Goal: Task Accomplishment & Management: Complete application form

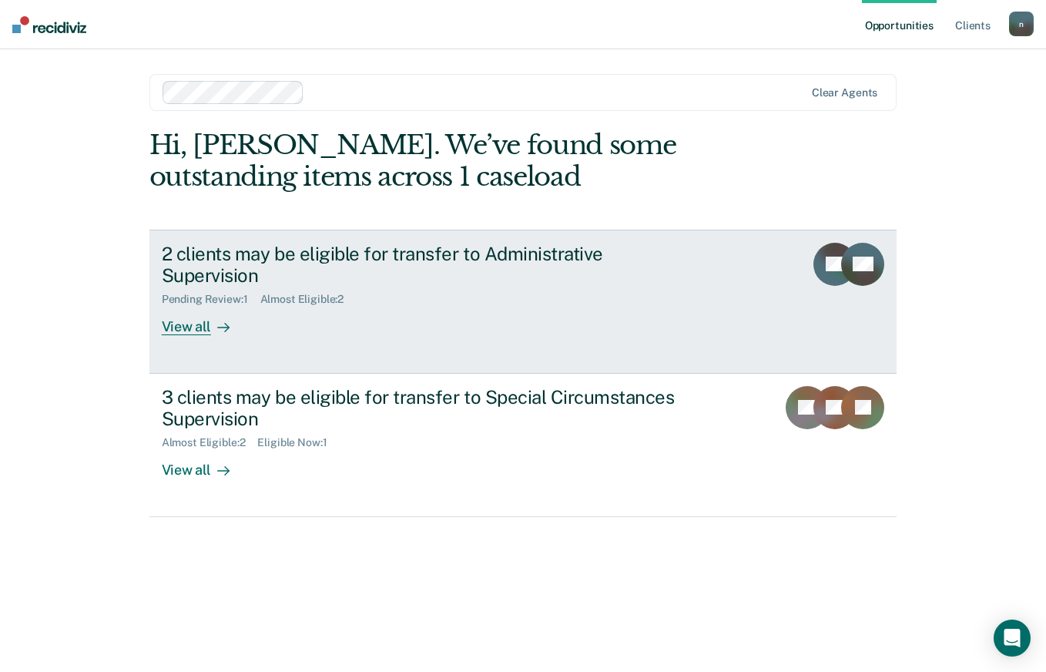
click at [181, 309] on div "View all" at bounding box center [205, 321] width 86 height 30
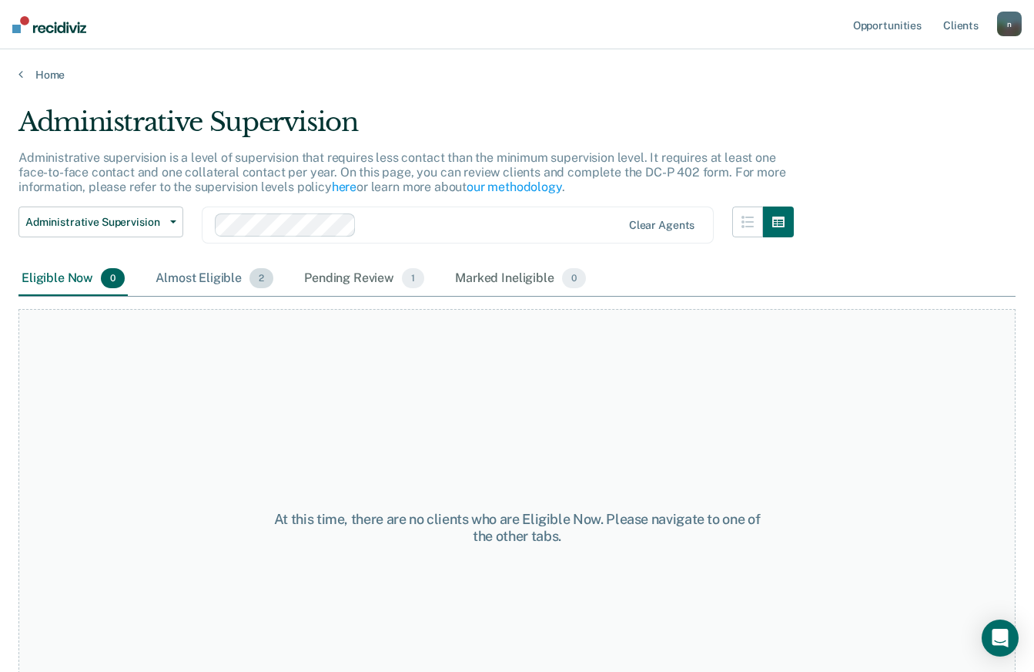
click at [260, 283] on span "2" at bounding box center [262, 278] width 24 height 20
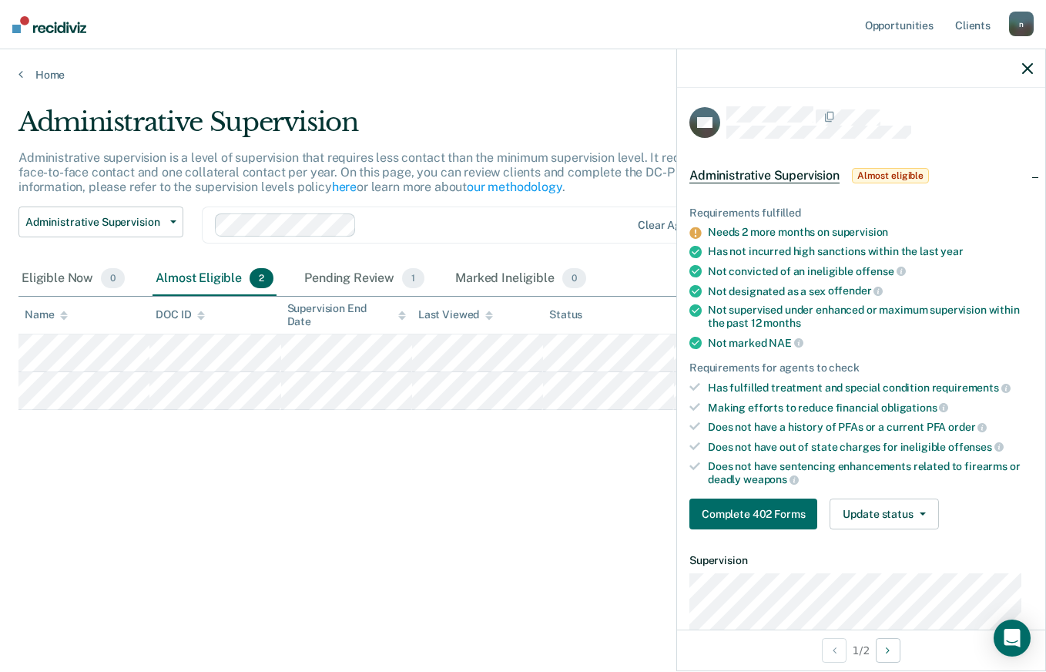
click at [1028, 69] on icon "button" at bounding box center [1027, 68] width 11 height 11
click at [1026, 65] on icon "button" at bounding box center [1027, 68] width 11 height 11
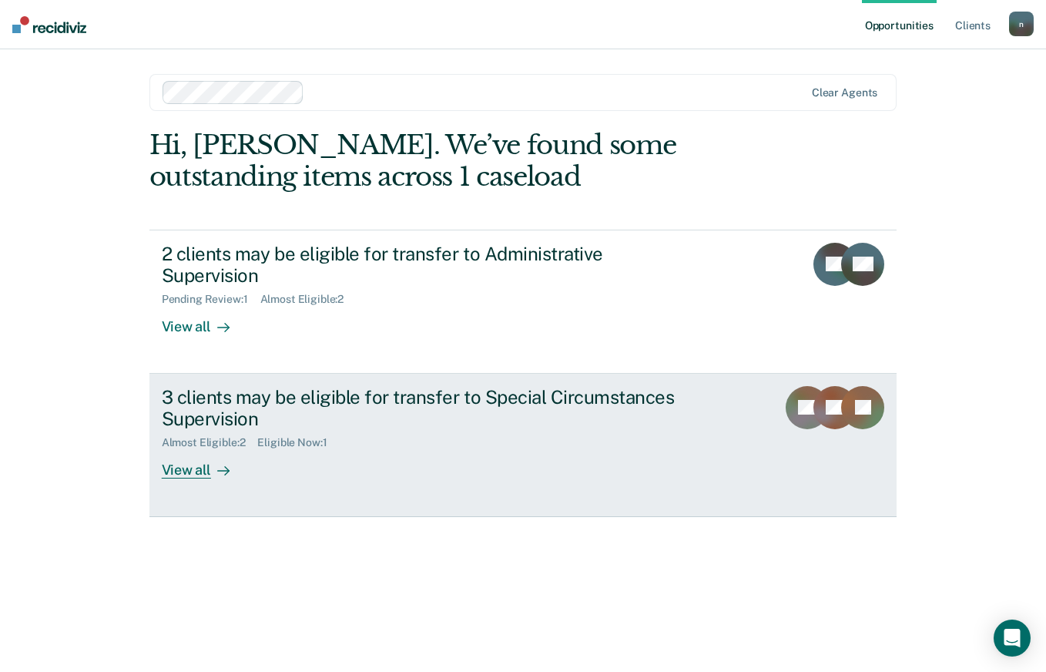
click at [552, 386] on div "3 clients may be eligible for transfer to Special Circumstances Supervision" at bounding box center [432, 408] width 541 height 45
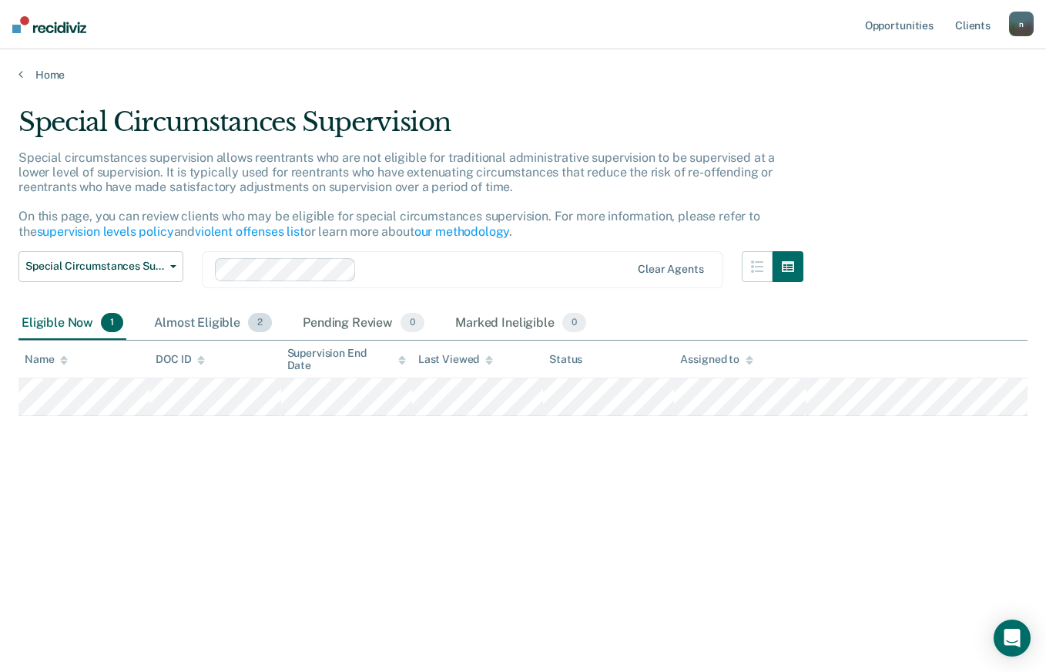
click at [204, 323] on div "Almost Eligible 2" at bounding box center [213, 324] width 124 height 34
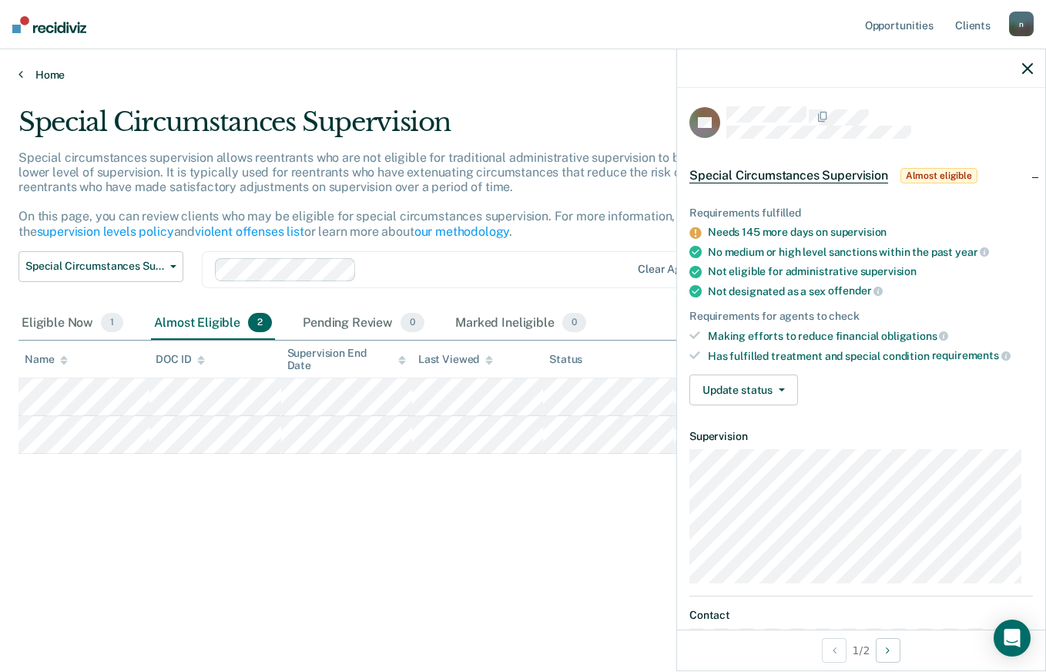
click at [52, 74] on link "Home" at bounding box center [522, 75] width 1009 height 14
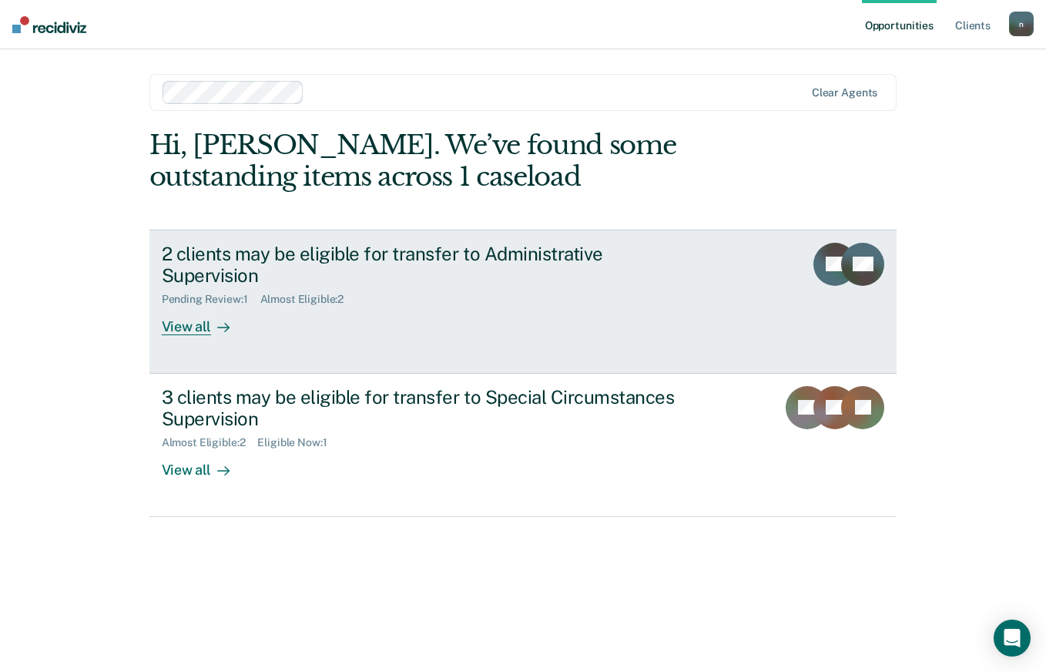
click at [216, 252] on div "2 clients may be eligible for transfer to Administrative Supervision" at bounding box center [432, 265] width 541 height 45
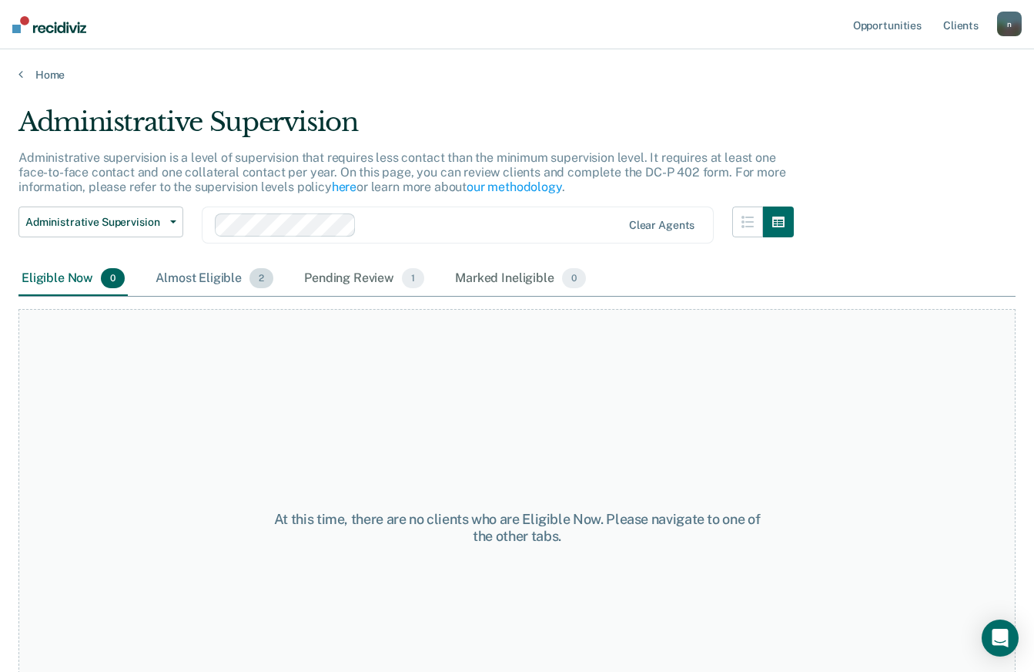
click at [193, 285] on div "Almost Eligible 2" at bounding box center [214, 279] width 124 height 34
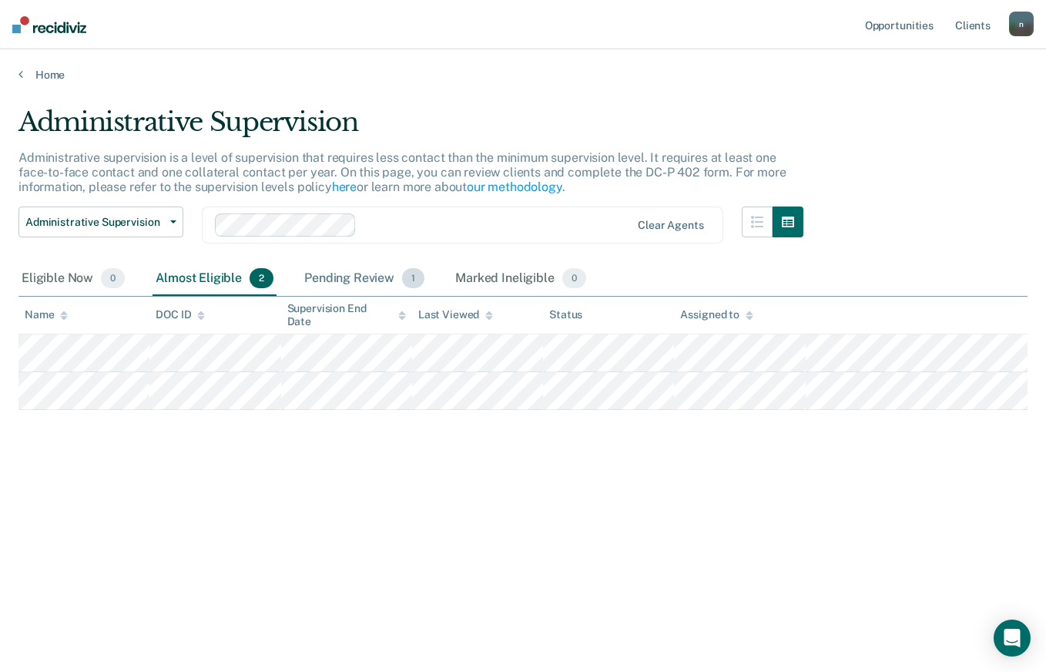
click at [339, 280] on div "Pending Review 1" at bounding box center [364, 279] width 126 height 34
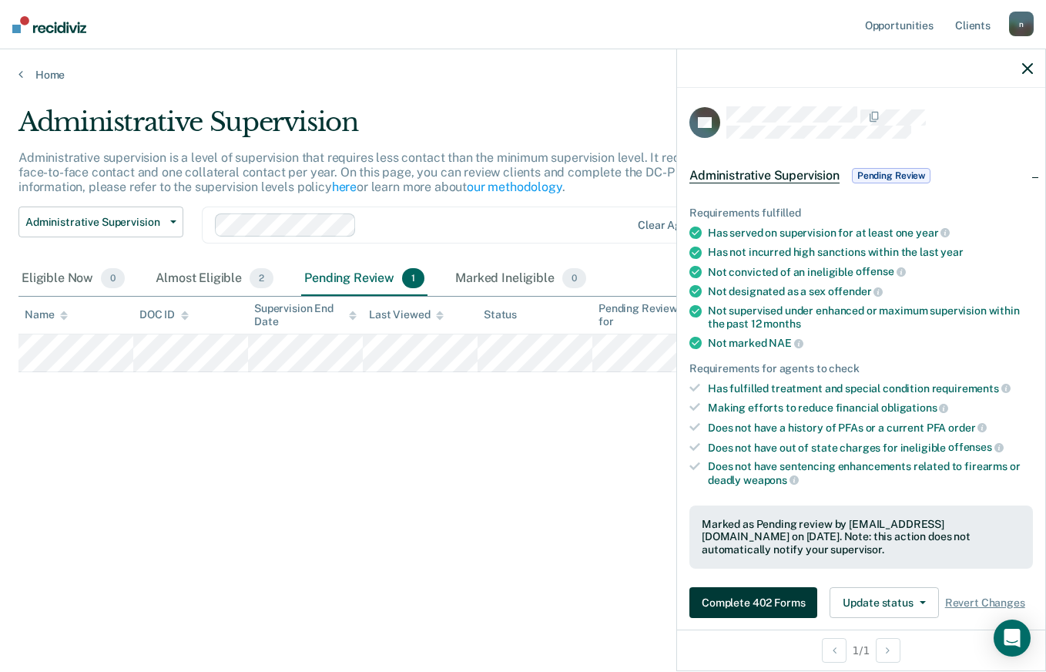
click at [774, 602] on button "Complete 402 Forms" at bounding box center [753, 602] width 128 height 31
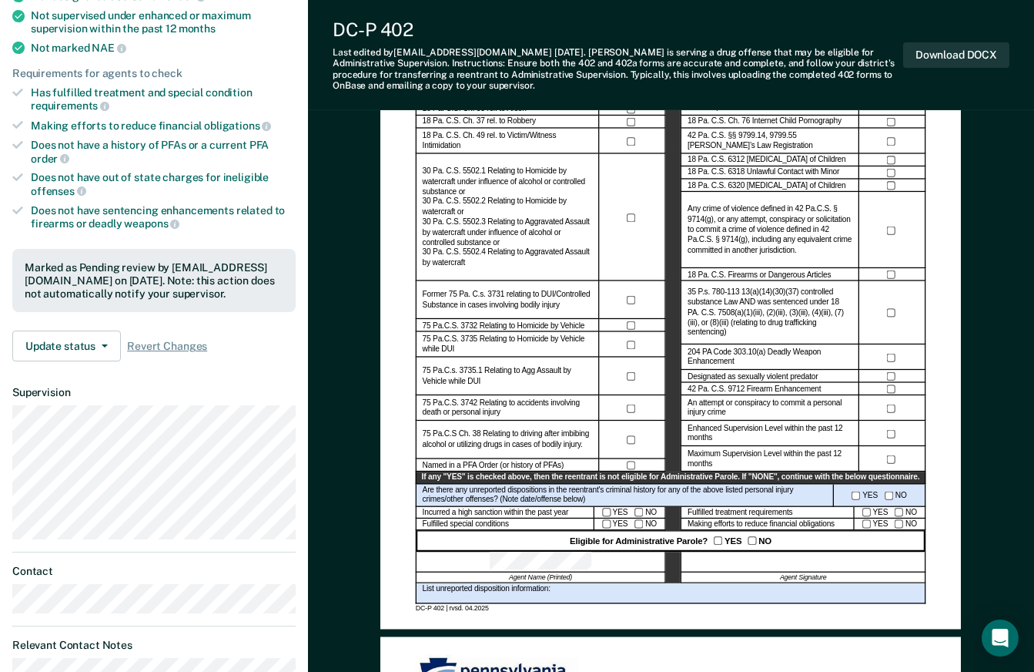
scroll to position [308, 0]
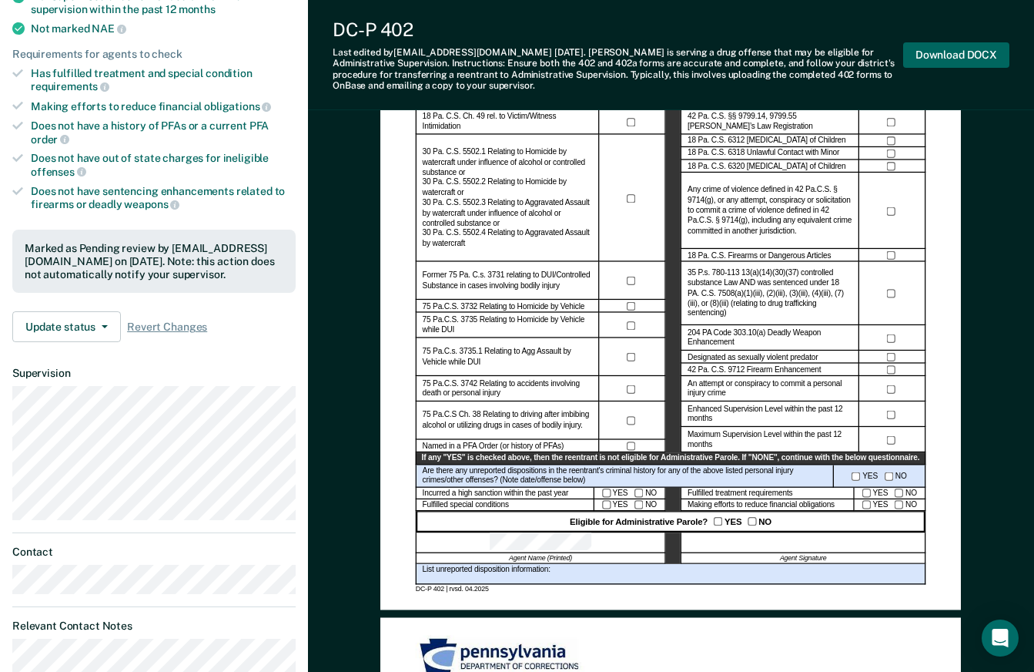
click at [963, 48] on button "Download DOCX" at bounding box center [956, 54] width 106 height 25
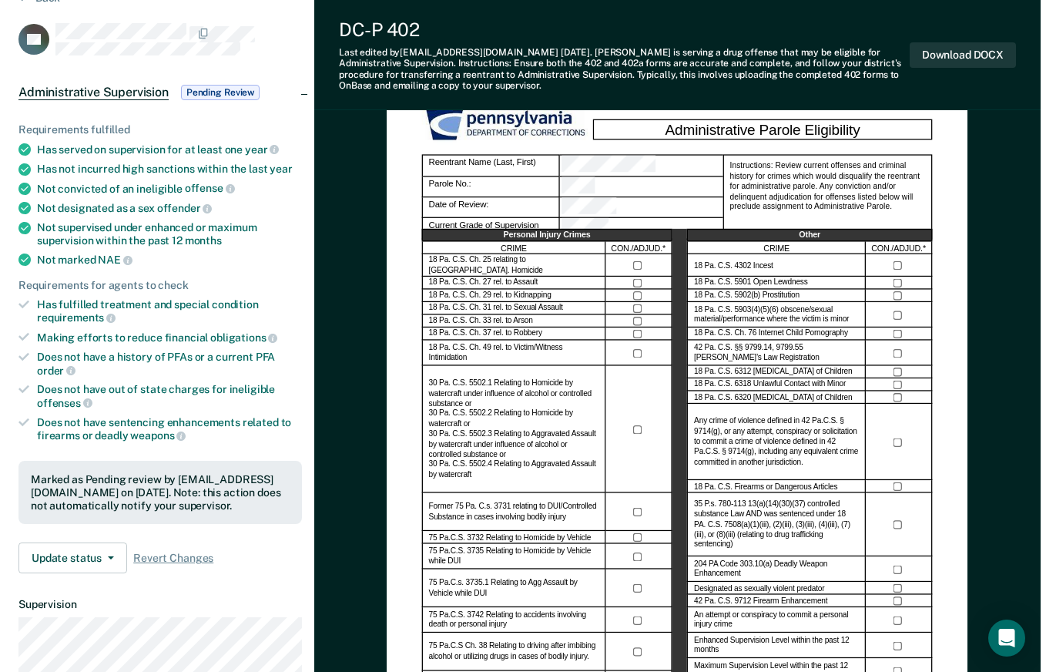
scroll to position [0, 0]
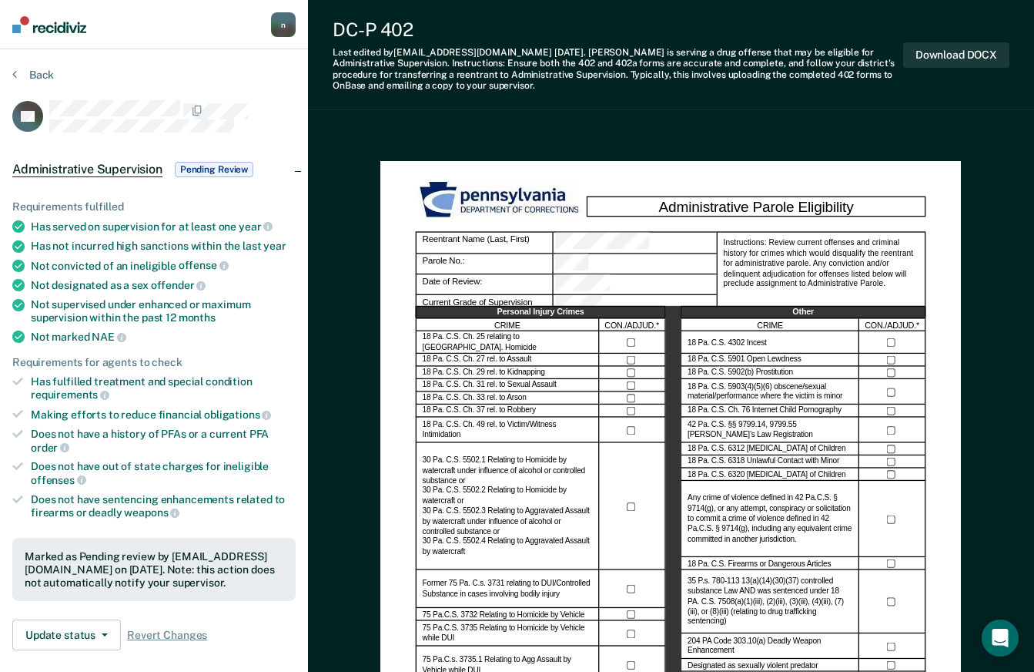
click at [42, 30] on img at bounding box center [49, 24] width 74 height 17
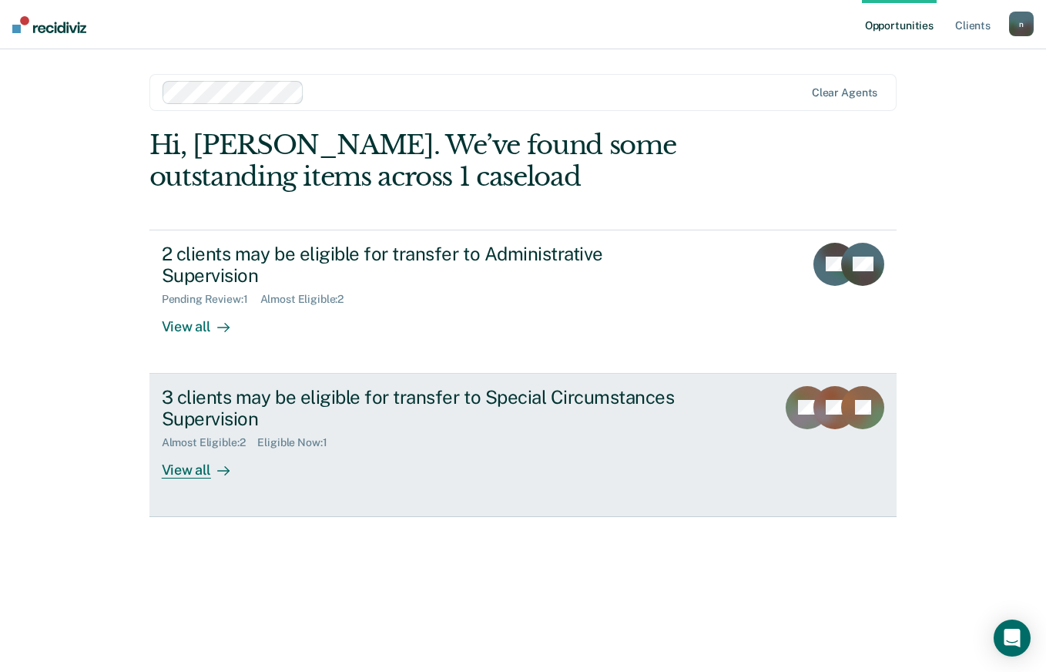
click at [205, 456] on div "View all" at bounding box center [205, 464] width 86 height 30
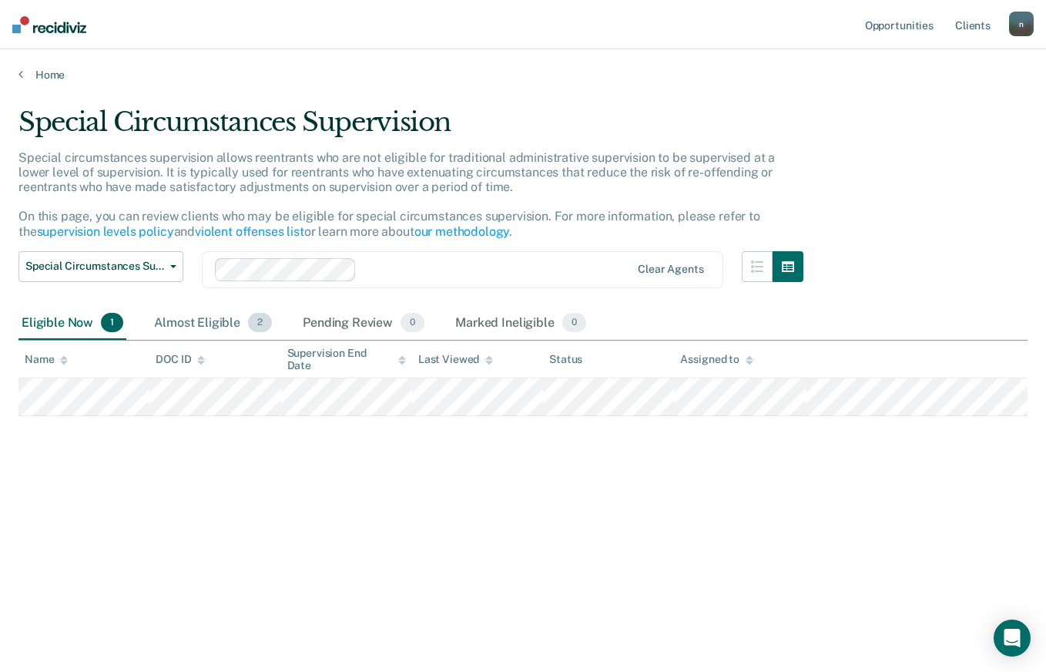
click at [206, 327] on div "Almost Eligible 2" at bounding box center [213, 324] width 124 height 34
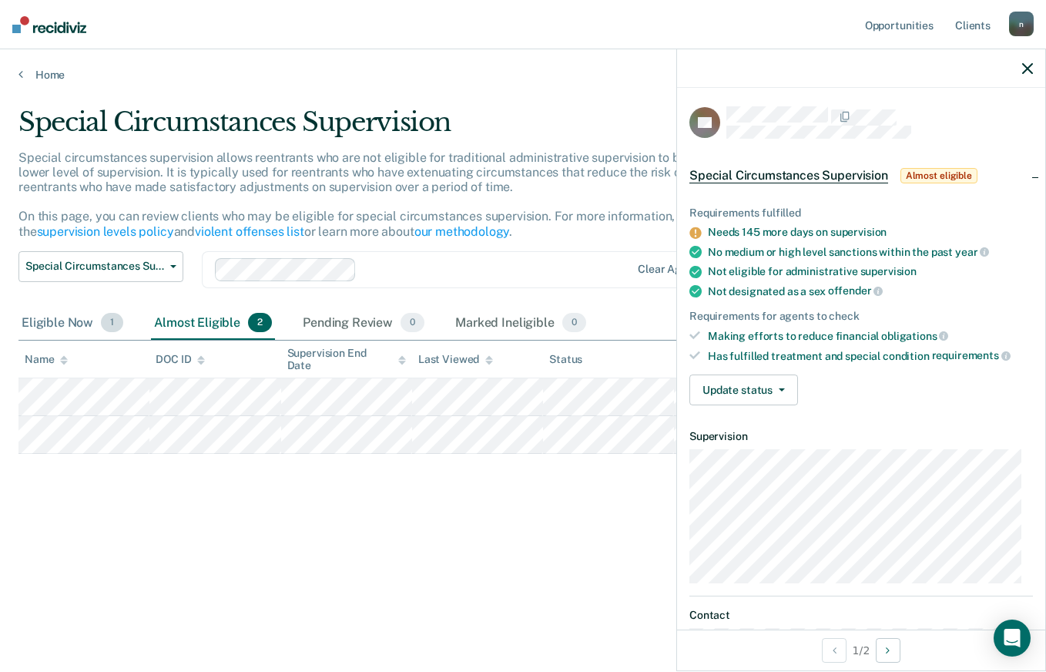
click at [85, 316] on div "Eligible Now 1" at bounding box center [72, 324] width 108 height 34
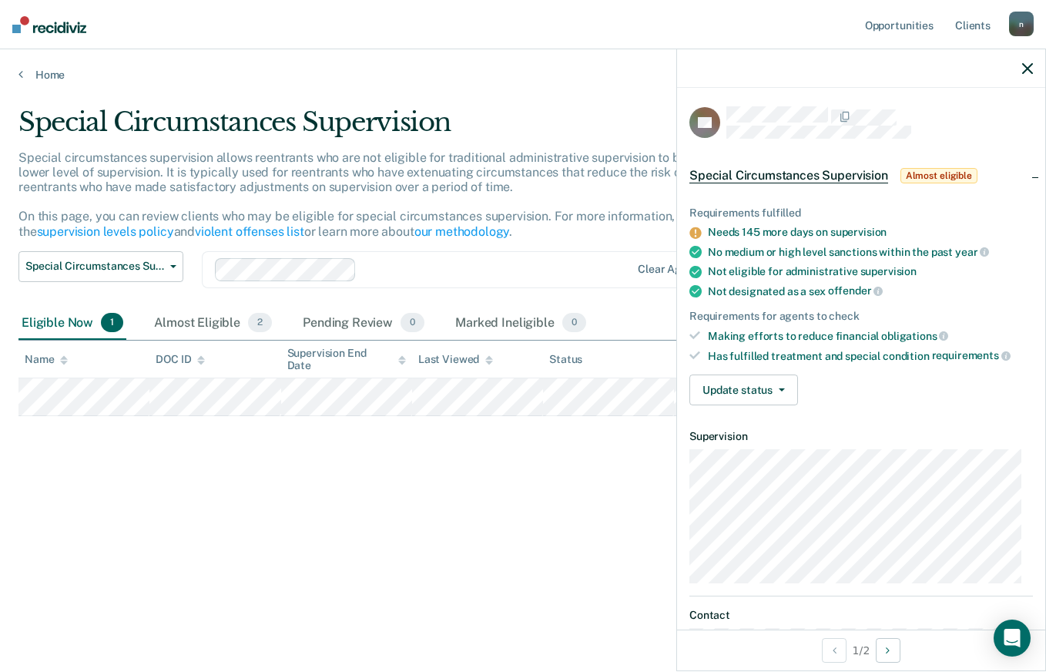
click at [1022, 64] on icon "button" at bounding box center [1027, 68] width 11 height 11
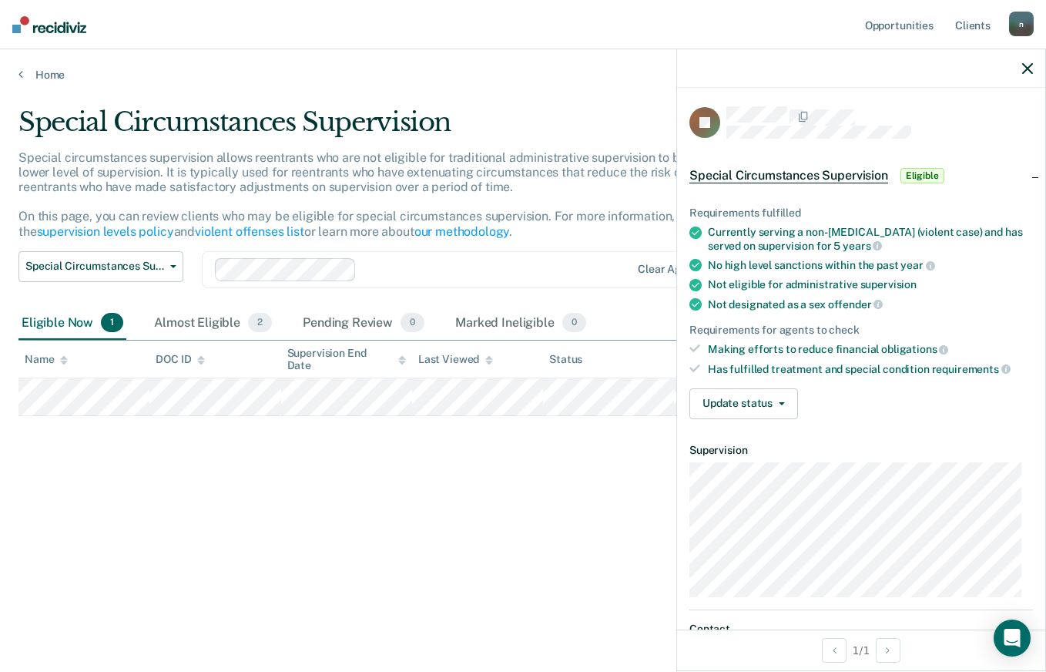
click at [632, 461] on div "Special Circumstances Supervision Special circumstances supervision allows reen…" at bounding box center [522, 331] width 1009 height 450
click at [1023, 65] on icon "button" at bounding box center [1027, 68] width 11 height 11
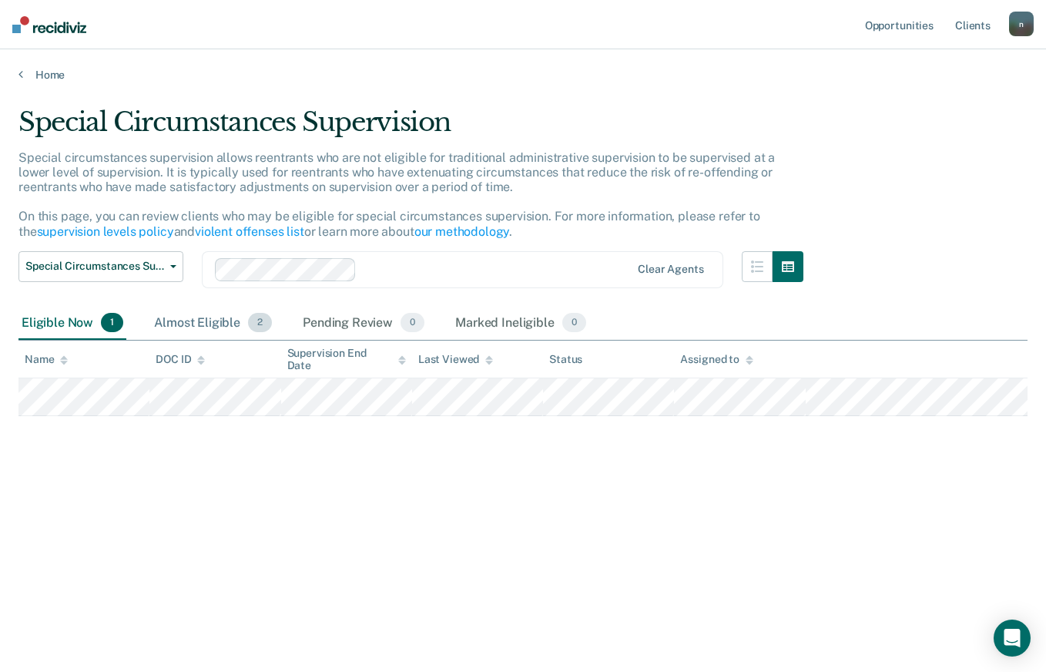
click at [193, 325] on div "Almost Eligible 2" at bounding box center [213, 324] width 124 height 34
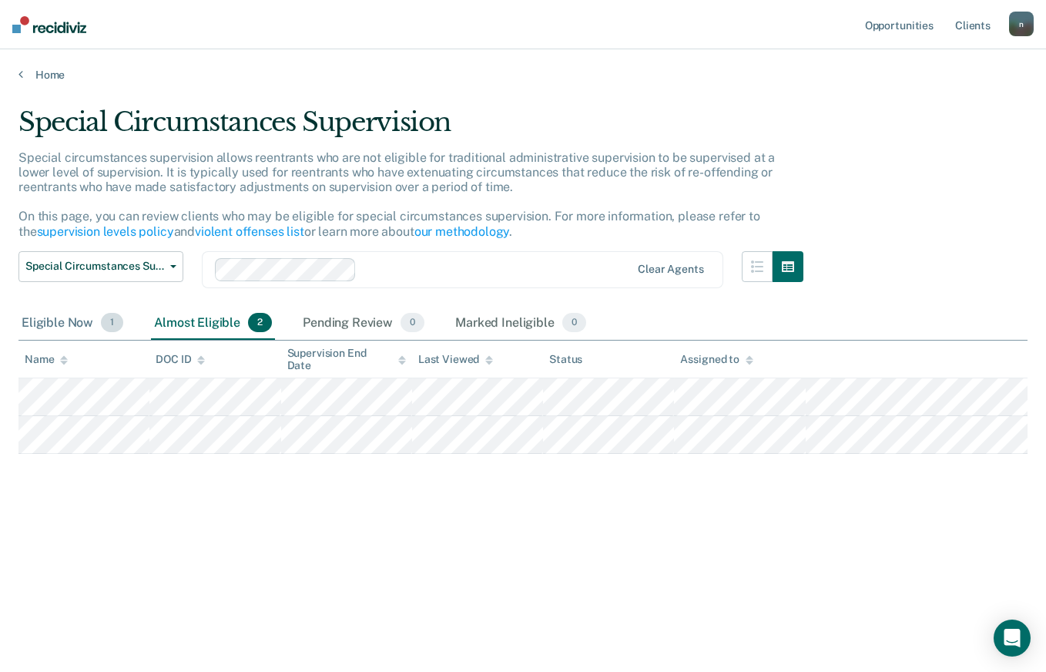
click at [99, 323] on div "Eligible Now 1" at bounding box center [72, 324] width 108 height 34
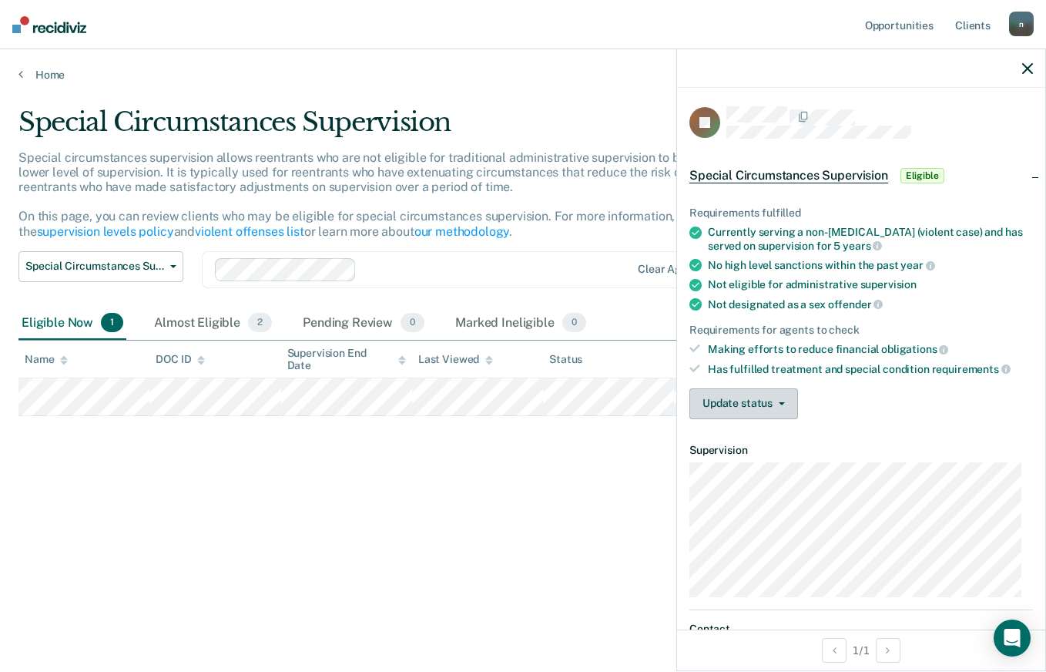
click at [752, 398] on button "Update status" at bounding box center [743, 403] width 109 height 31
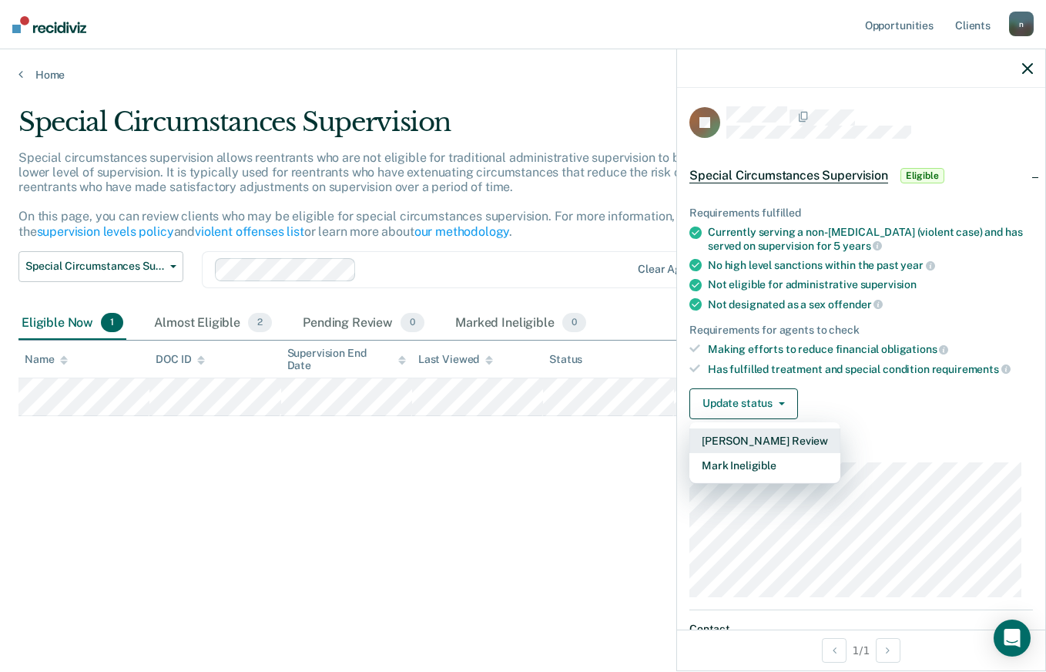
click at [752, 441] on button "[PERSON_NAME] Review" at bounding box center [764, 440] width 151 height 25
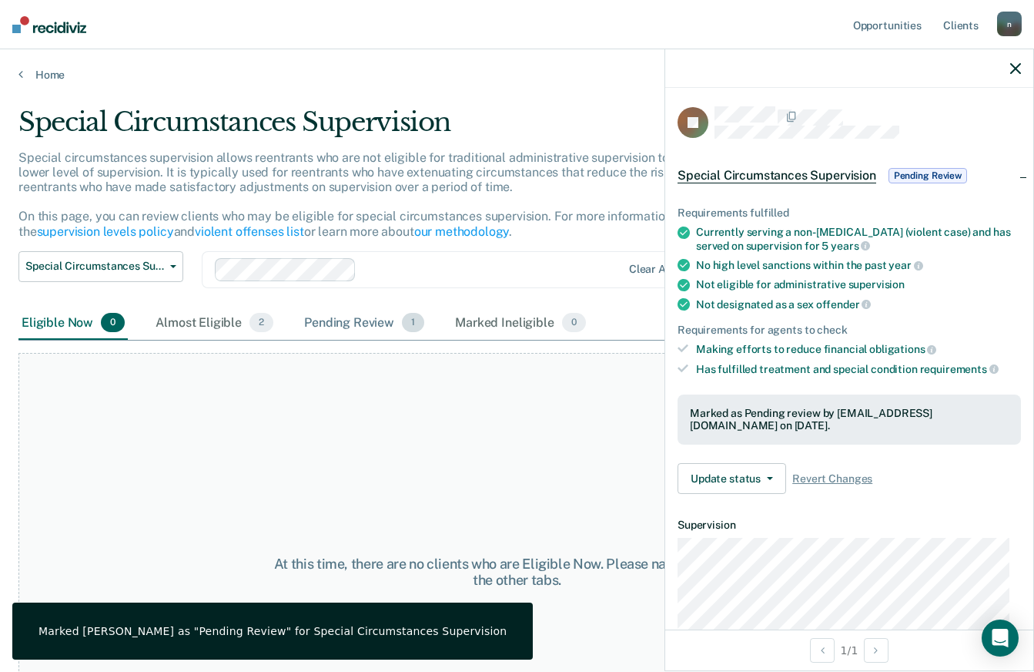
click at [344, 313] on div "Pending Review 1" at bounding box center [364, 324] width 126 height 34
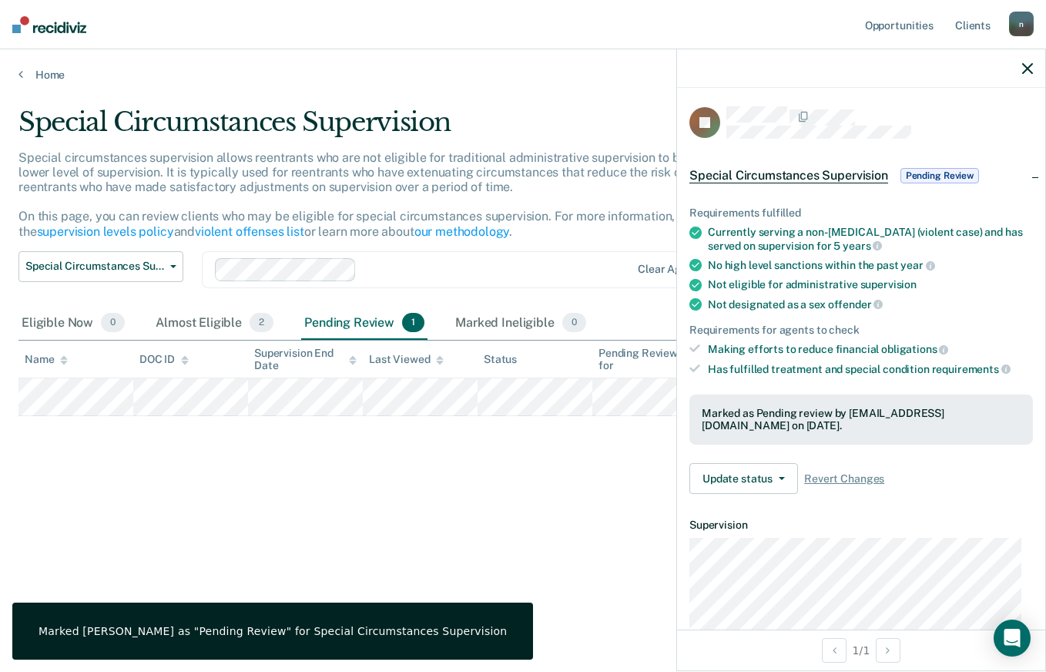
click at [1023, 65] on icon "button" at bounding box center [1027, 68] width 11 height 11
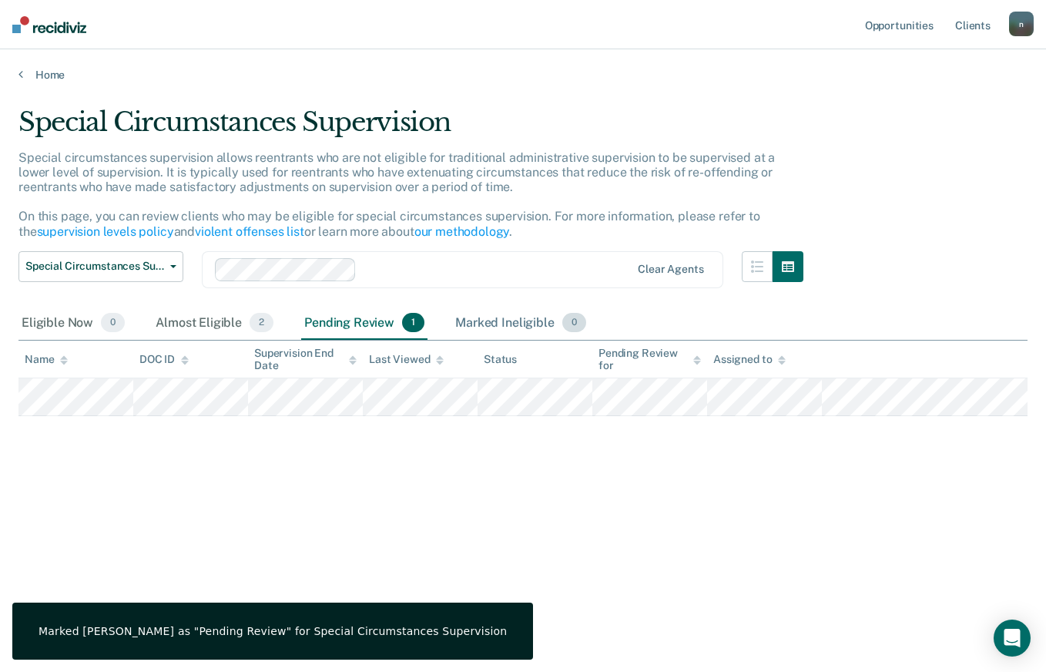
click at [529, 314] on div "Marked Ineligible 0" at bounding box center [520, 324] width 137 height 34
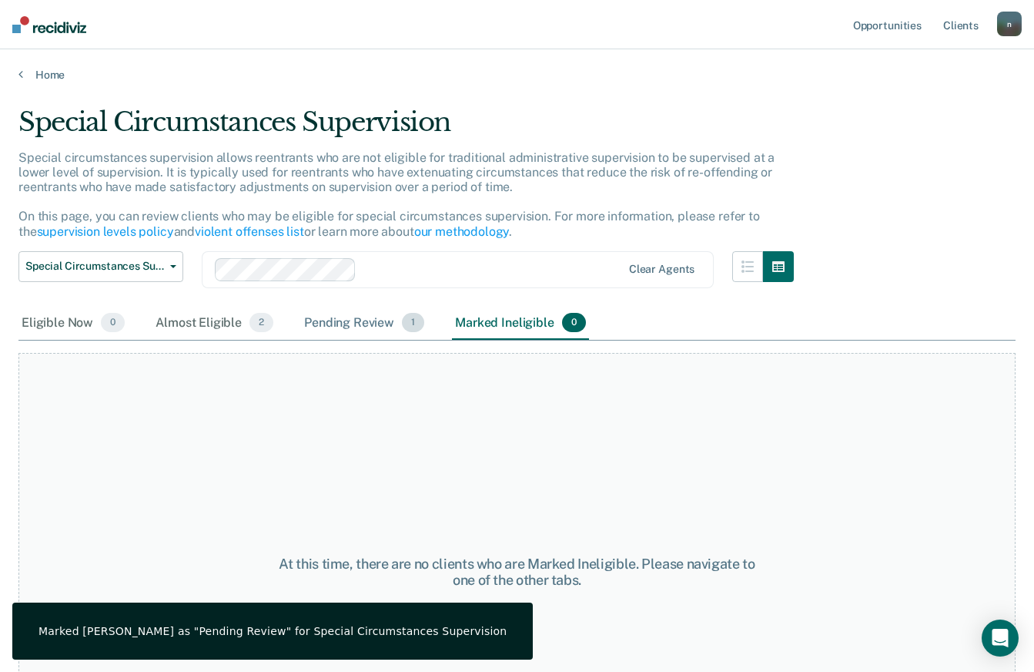
click at [367, 317] on div "Pending Review 1" at bounding box center [364, 324] width 126 height 34
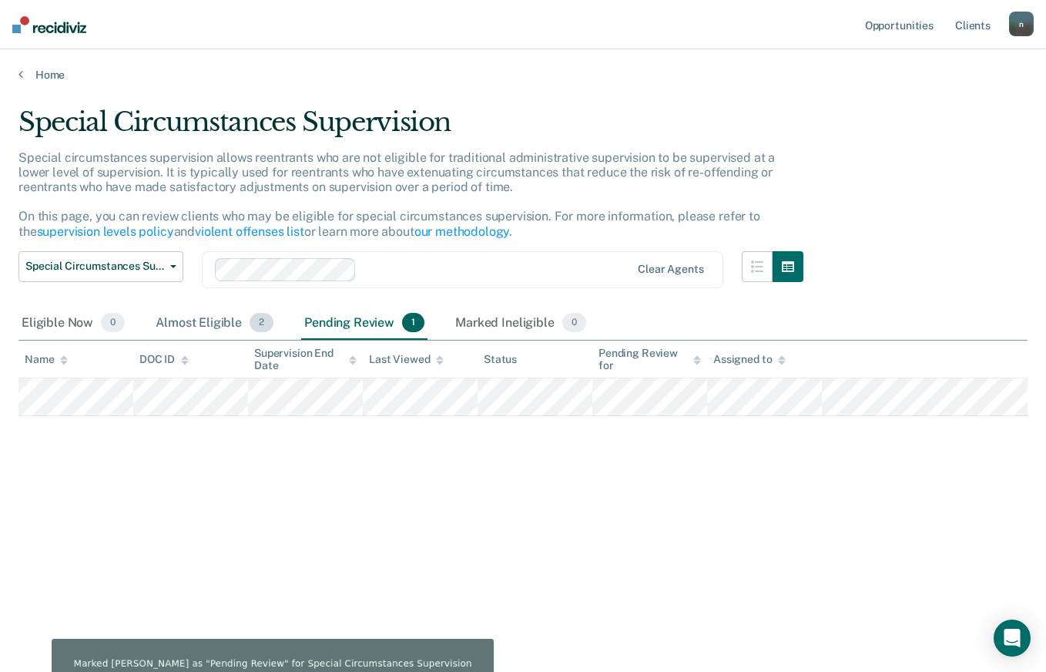
click at [230, 320] on div "Almost Eligible 2" at bounding box center [214, 324] width 124 height 34
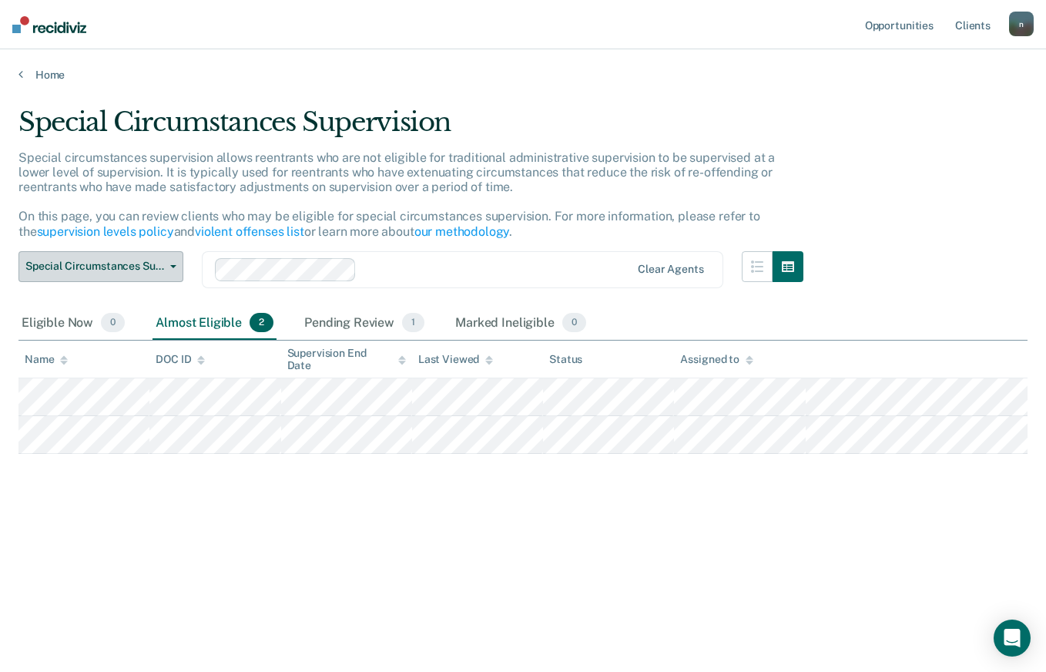
click at [139, 277] on button "Special Circumstances Supervision" at bounding box center [100, 266] width 165 height 31
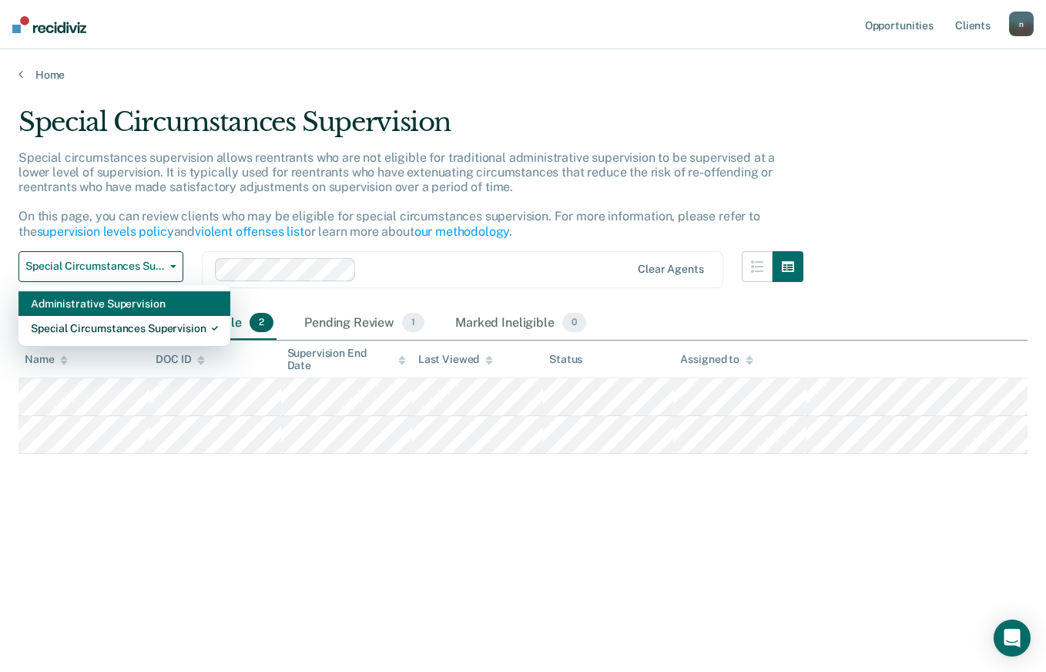
click at [132, 307] on div "Administrative Supervision" at bounding box center [124, 303] width 187 height 25
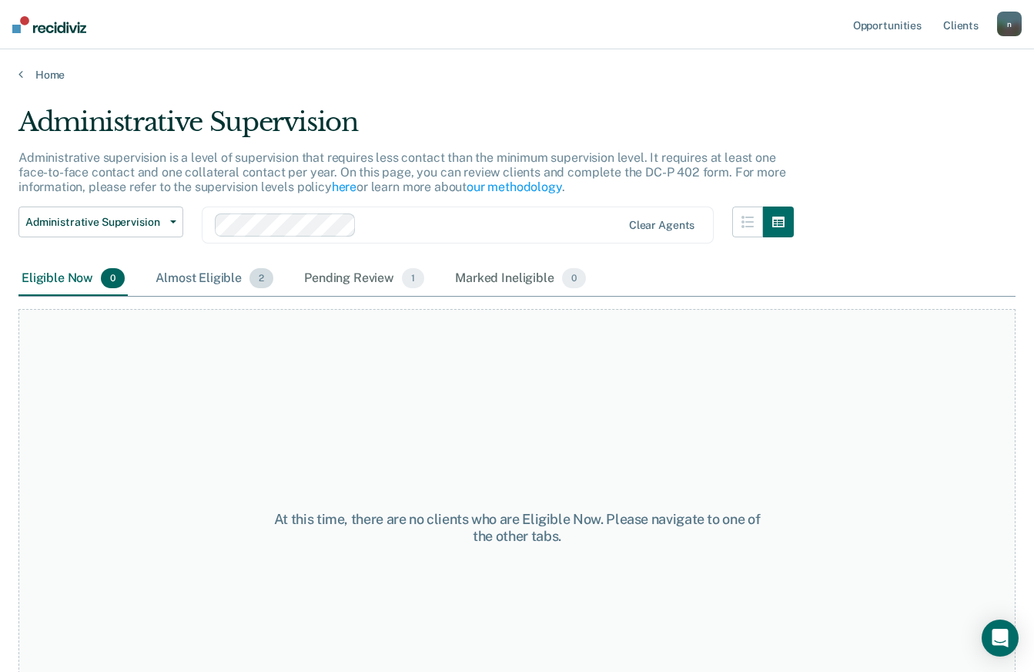
click at [213, 276] on div "Almost Eligible 2" at bounding box center [214, 279] width 124 height 34
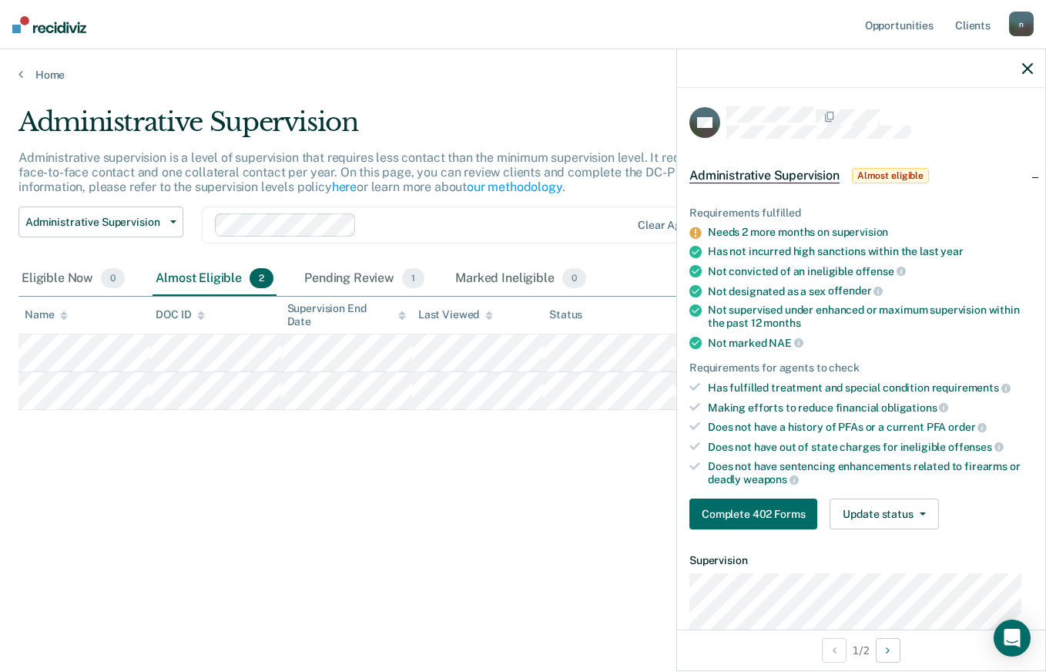
click at [1033, 63] on div at bounding box center [861, 68] width 368 height 39
click at [1030, 66] on icon "button" at bounding box center [1027, 68] width 11 height 11
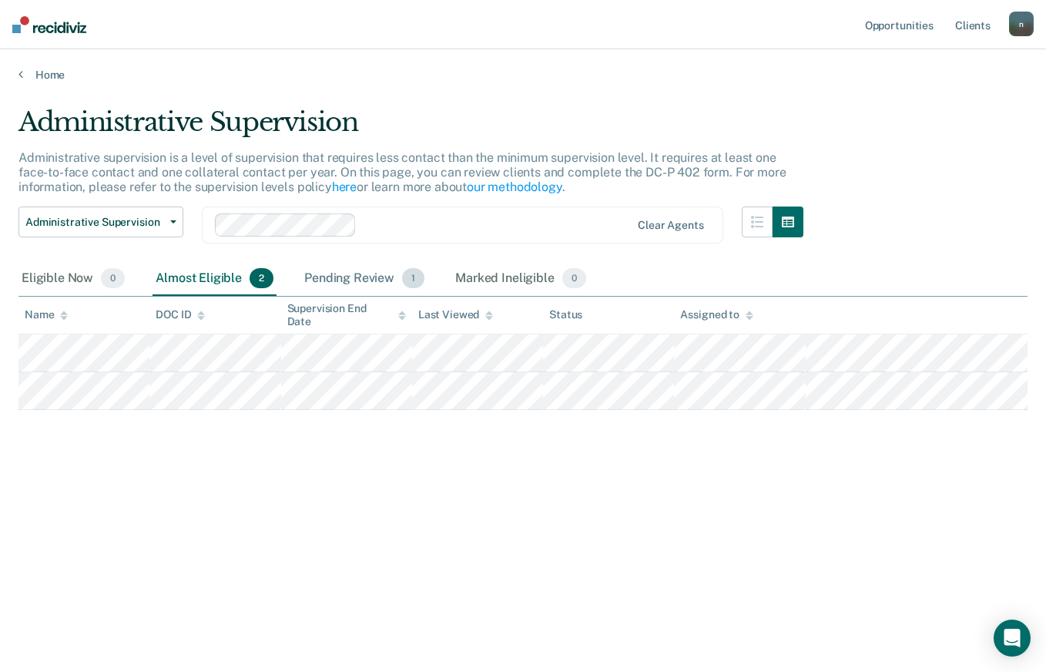
click at [364, 282] on div "Pending Review 1" at bounding box center [364, 279] width 126 height 34
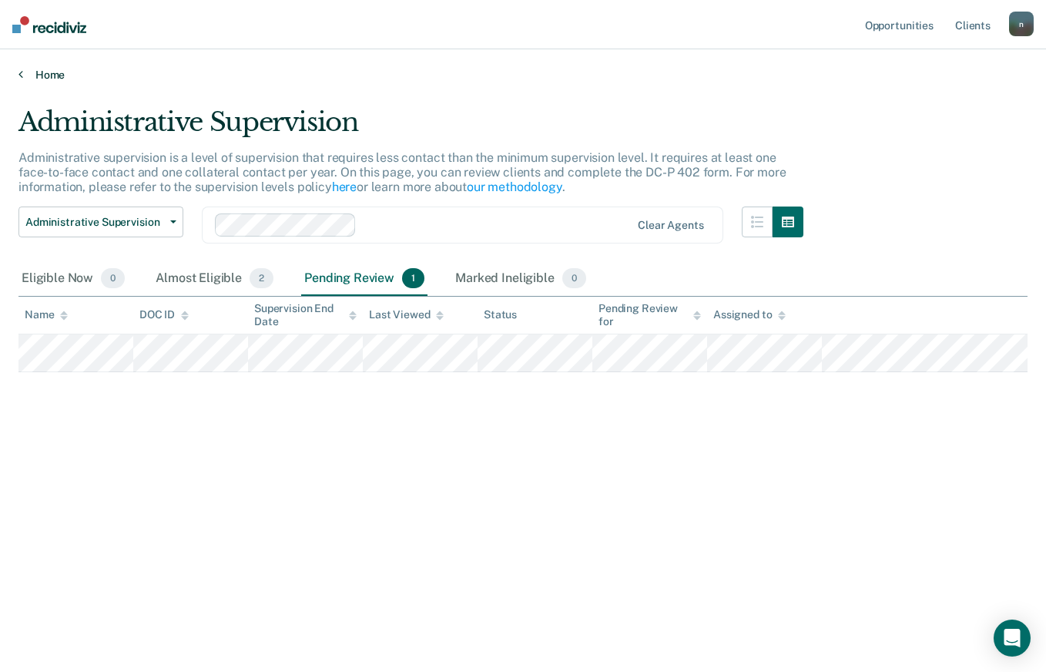
click at [36, 79] on link "Home" at bounding box center [522, 75] width 1009 height 14
